Goal: Entertainment & Leisure: Consume media (video, audio)

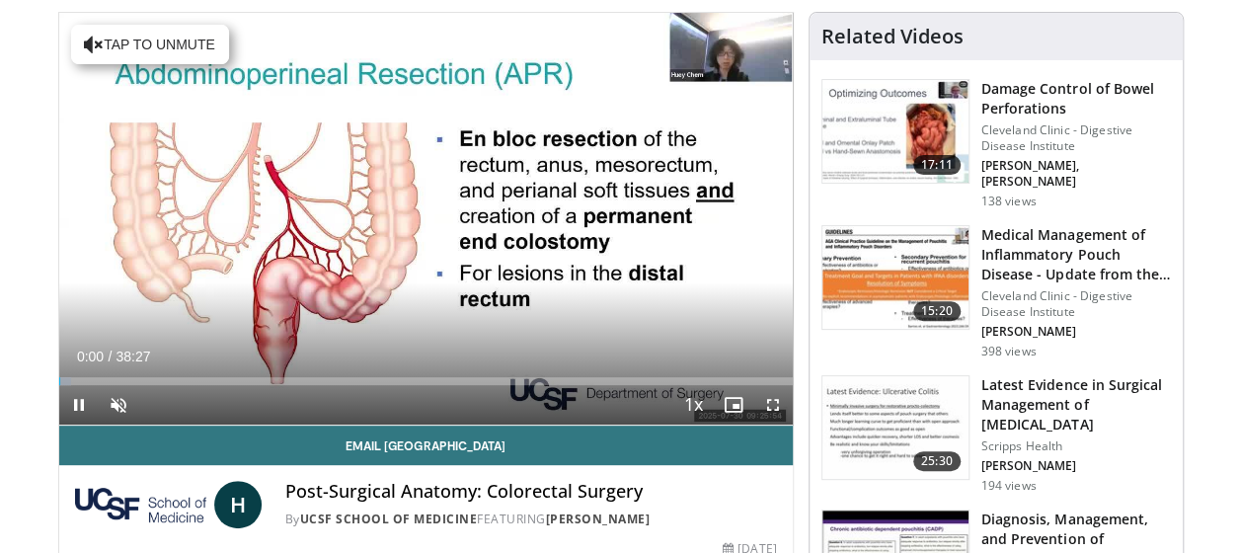
scroll to position [189, 0]
